Goal: Task Accomplishment & Management: Use online tool/utility

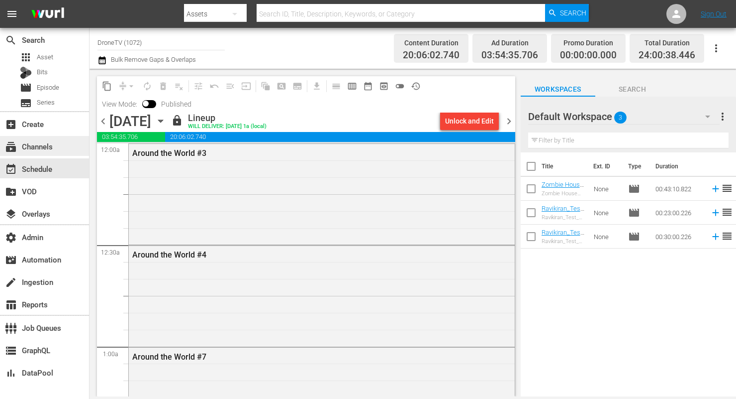
click at [54, 145] on div "subscriptions Channels" at bounding box center [28, 144] width 56 height 9
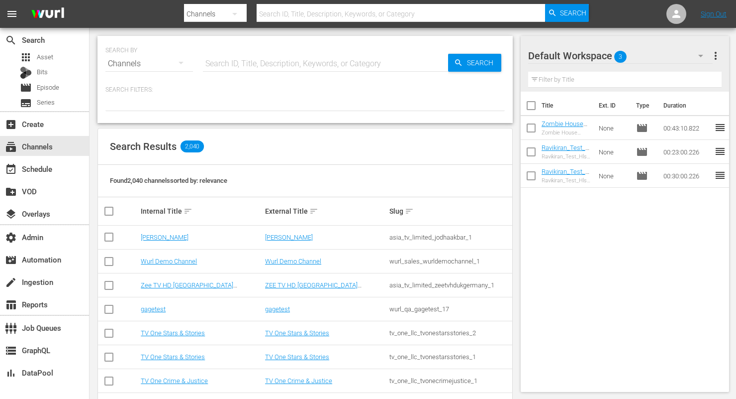
click at [298, 61] on input "text" at bounding box center [325, 64] width 245 height 24
type input "amc"
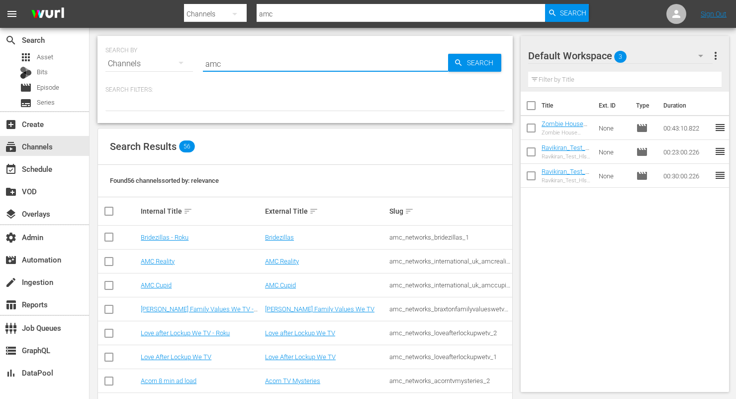
click at [216, 60] on input "amc" at bounding box center [325, 64] width 245 height 24
paste input "_amcpresents_2"
type input "amc_amcpresents_2"
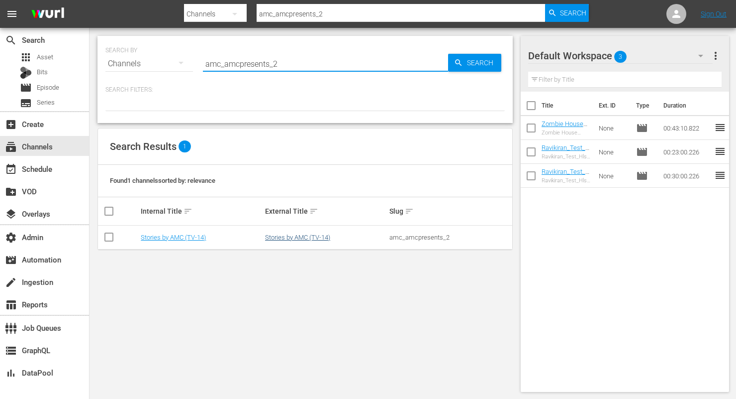
click at [285, 237] on link "Stories by AMC (TV-14)" at bounding box center [297, 236] width 65 height 7
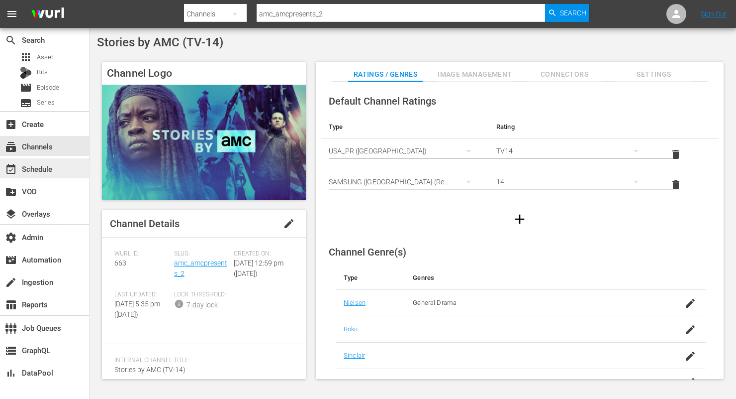
click at [62, 171] on div "event_available Schedule" at bounding box center [44, 168] width 89 height 20
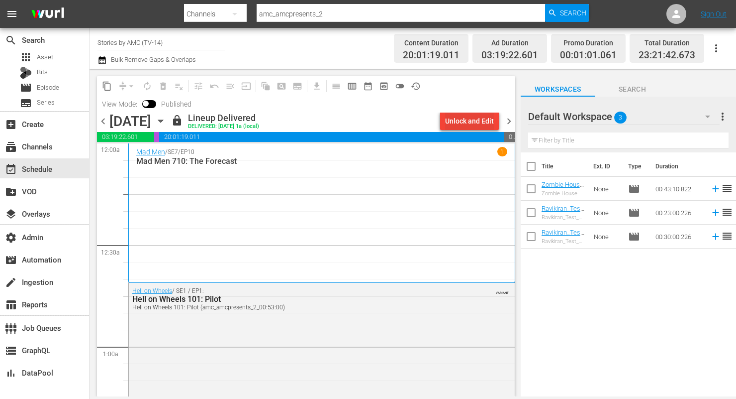
click at [468, 123] on div "Unlock and Edit" at bounding box center [469, 121] width 49 height 18
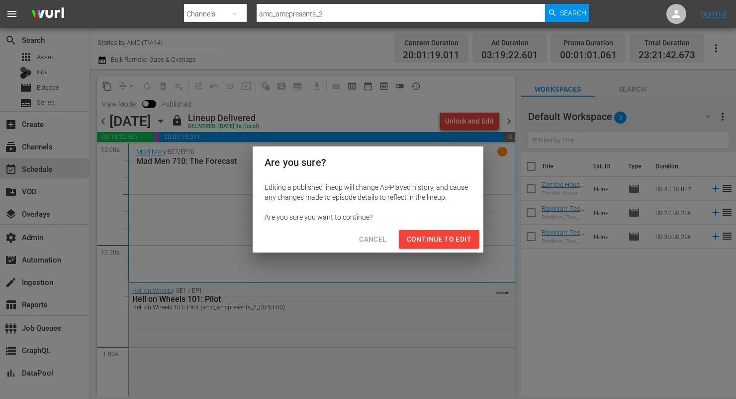
click at [456, 237] on span "Continue to Edit" at bounding box center [439, 239] width 65 height 12
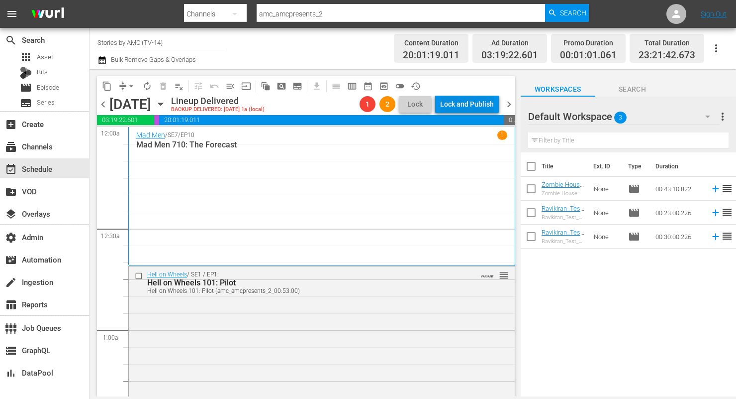
click at [465, 103] on div "Lock and Publish" at bounding box center [467, 104] width 54 height 18
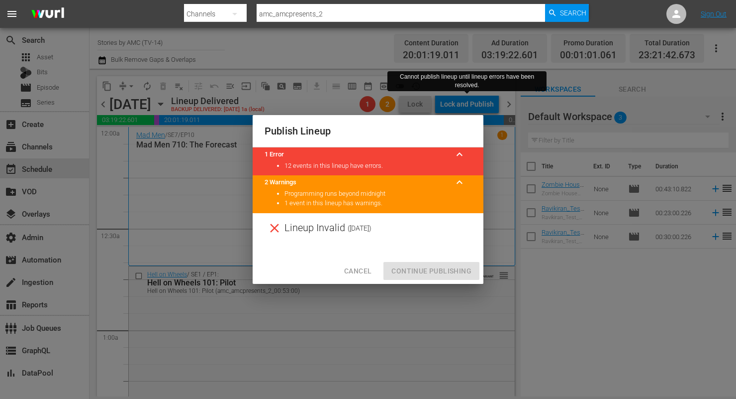
click at [361, 271] on span "Cancel" at bounding box center [357, 271] width 27 height 12
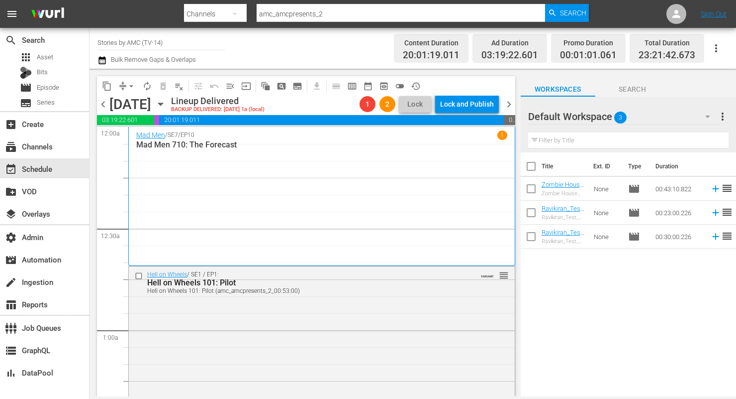
click at [508, 106] on span "chevron_right" at bounding box center [509, 104] width 12 height 12
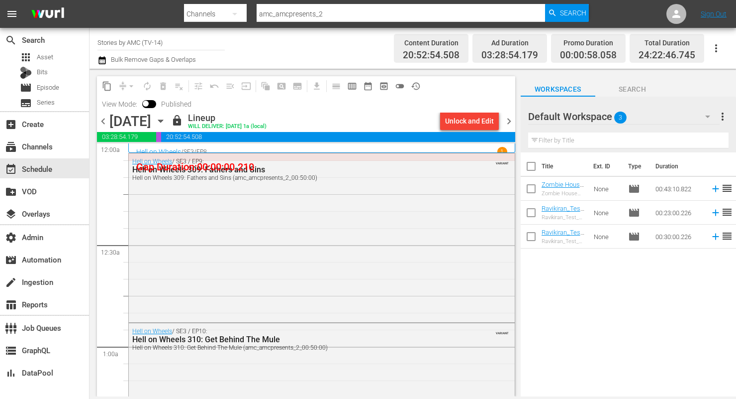
click at [102, 124] on span "chevron_left" at bounding box center [103, 121] width 12 height 12
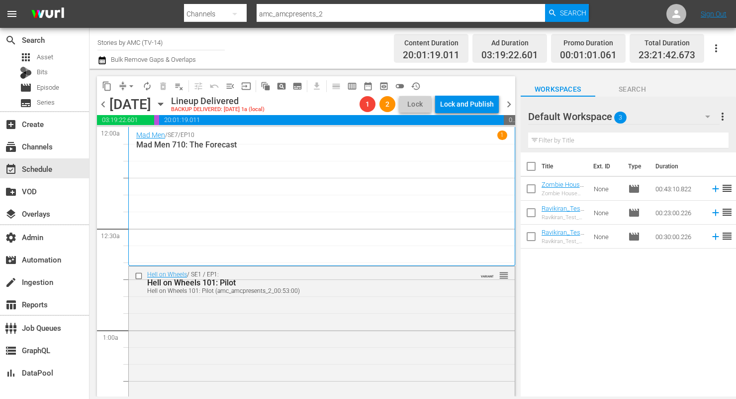
click at [161, 43] on input "Stories by AMC (TV-14)" at bounding box center [161, 42] width 127 height 24
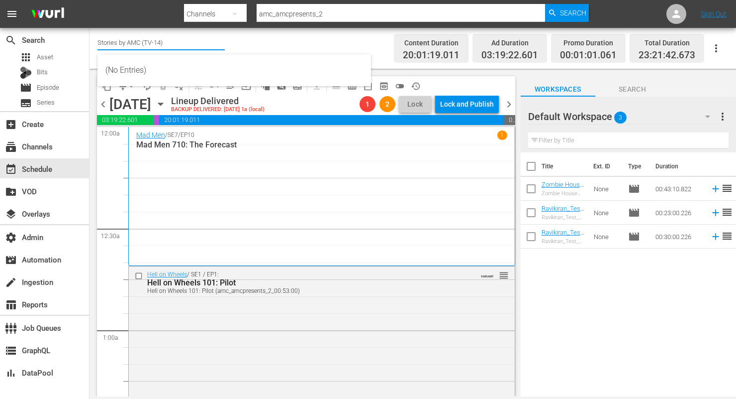
click at [161, 43] on input "Stories by AMC (TV-14)" at bounding box center [161, 42] width 127 height 24
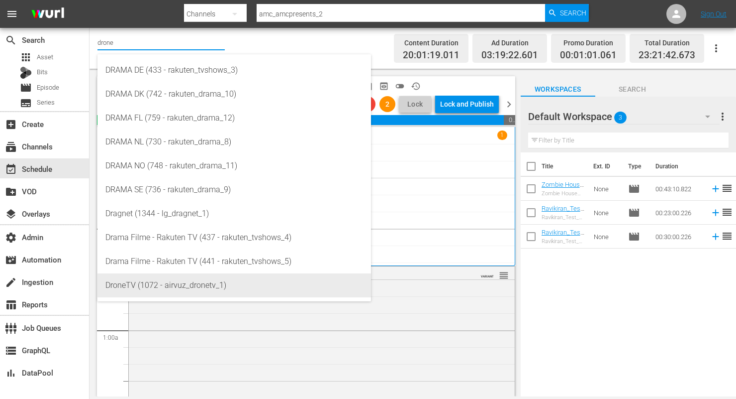
click at [172, 283] on div "DroneTV (1072 - airvuz_dronetv_1)" at bounding box center [234, 285] width 258 height 24
type input "DroneTV (1072 - airvuz_dronetv_1)"
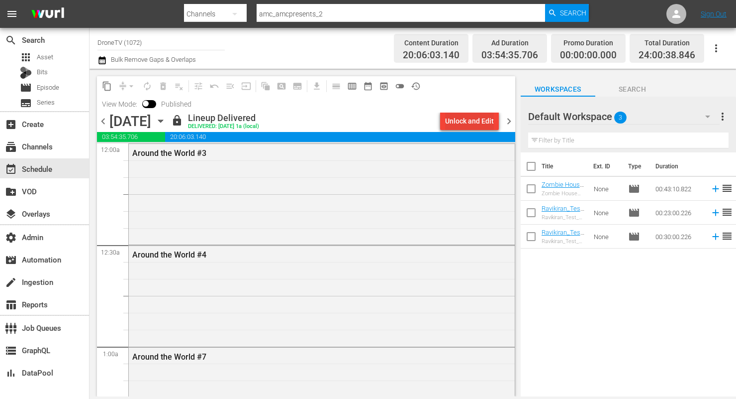
click at [467, 127] on div "Unlock and Edit" at bounding box center [469, 121] width 49 height 18
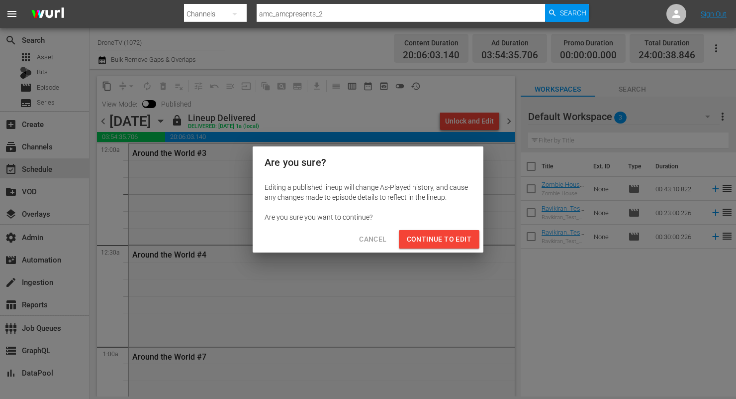
click at [450, 232] on button "Continue to Edit" at bounding box center [439, 239] width 81 height 18
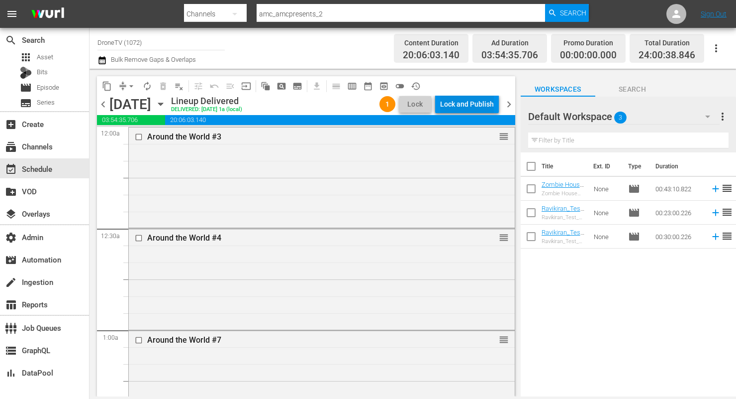
click at [469, 102] on div "Lock and Publish" at bounding box center [467, 104] width 54 height 18
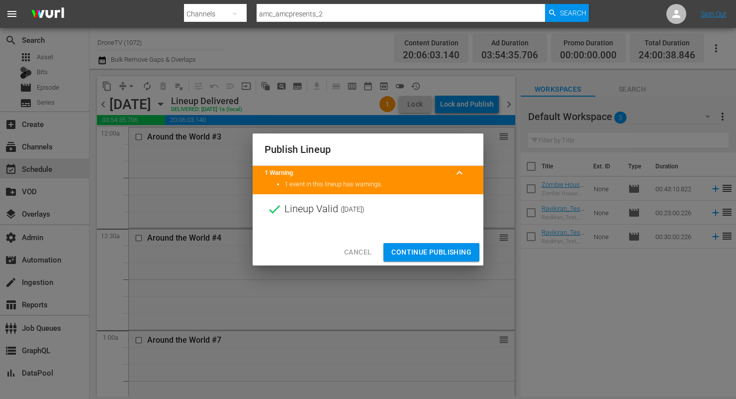
click at [455, 245] on button "Continue Publishing" at bounding box center [432, 252] width 96 height 18
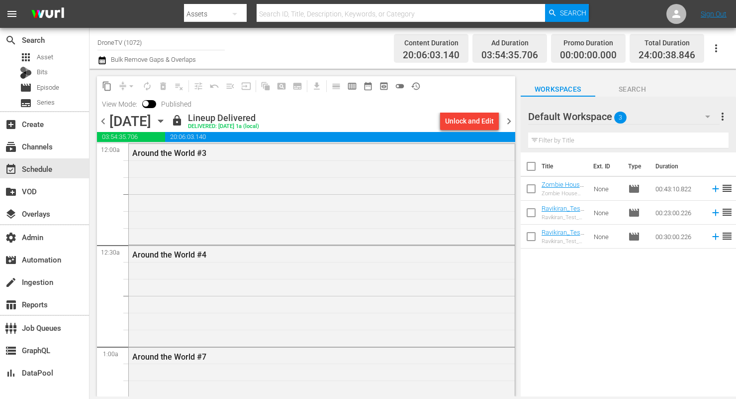
click at [507, 123] on span "chevron_right" at bounding box center [509, 121] width 12 height 12
click at [478, 122] on div "Unlock and Edit" at bounding box center [469, 121] width 49 height 18
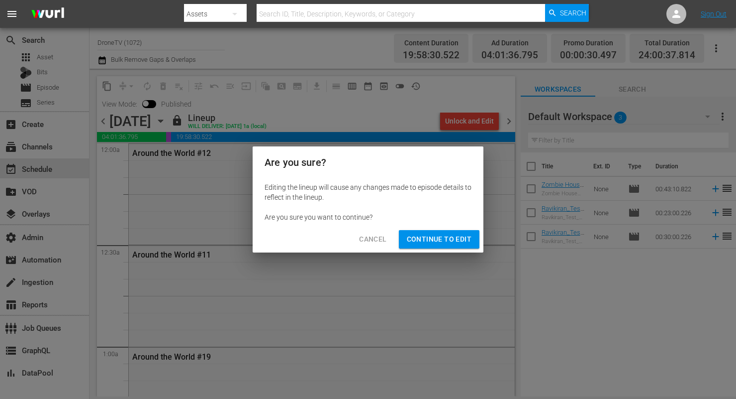
click at [448, 240] on span "Continue to Edit" at bounding box center [439, 239] width 65 height 12
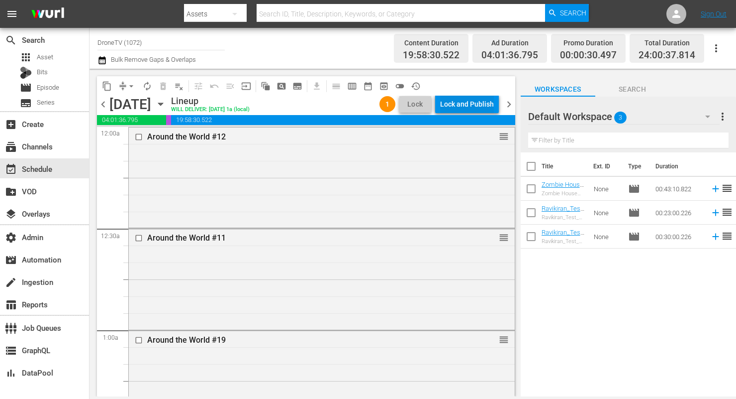
click at [461, 105] on div "Lock and Publish" at bounding box center [467, 104] width 54 height 18
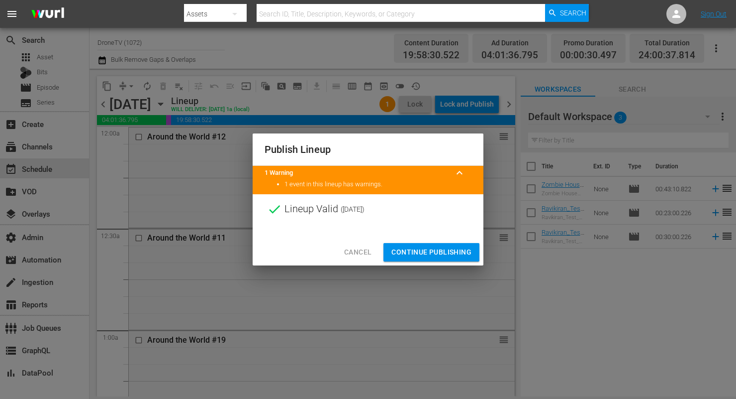
click at [443, 252] on span "Continue Publishing" at bounding box center [432, 252] width 80 height 12
